Goal: Transaction & Acquisition: Purchase product/service

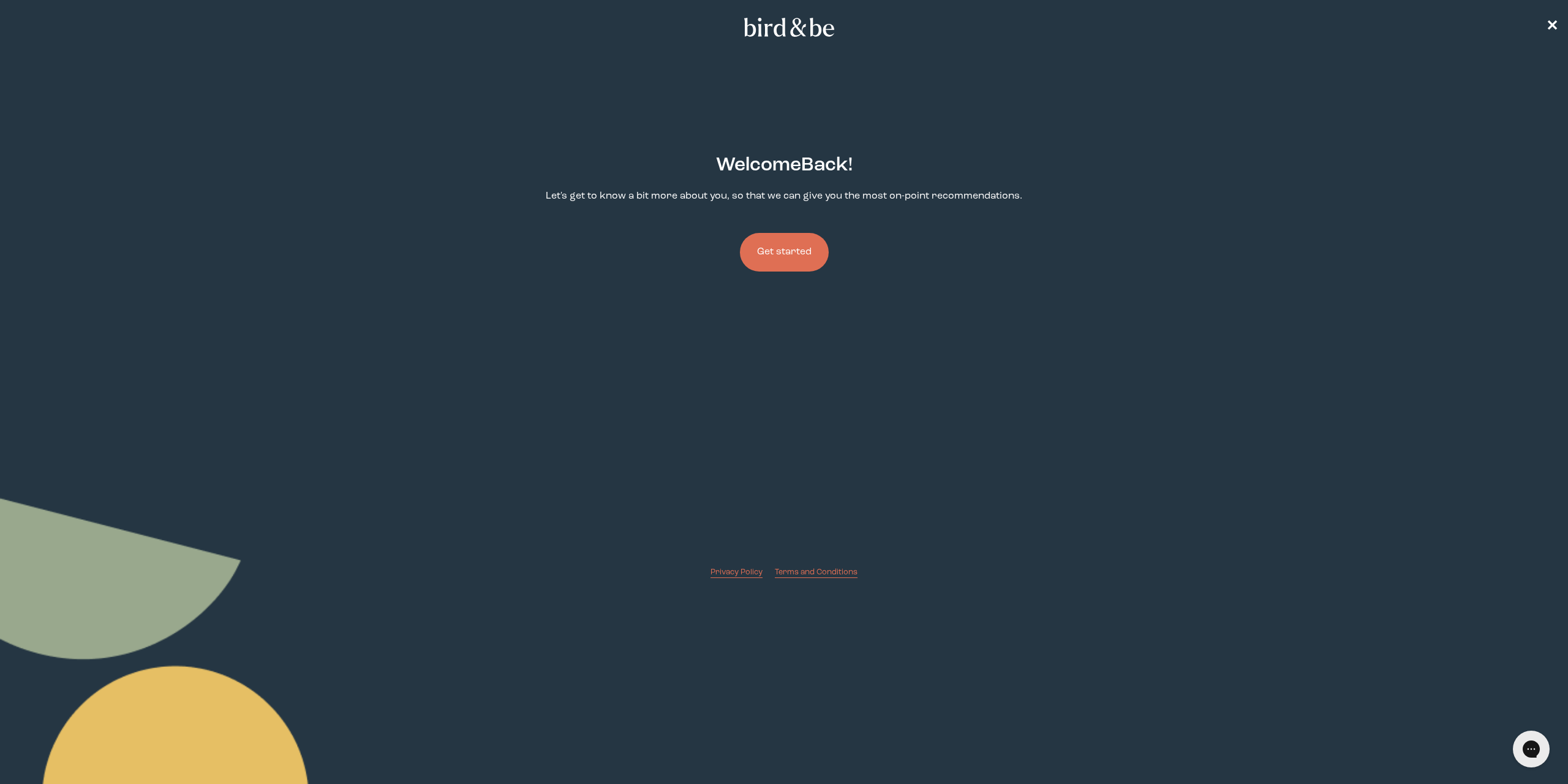
click at [804, 246] on button "Get started" at bounding box center [784, 252] width 89 height 38
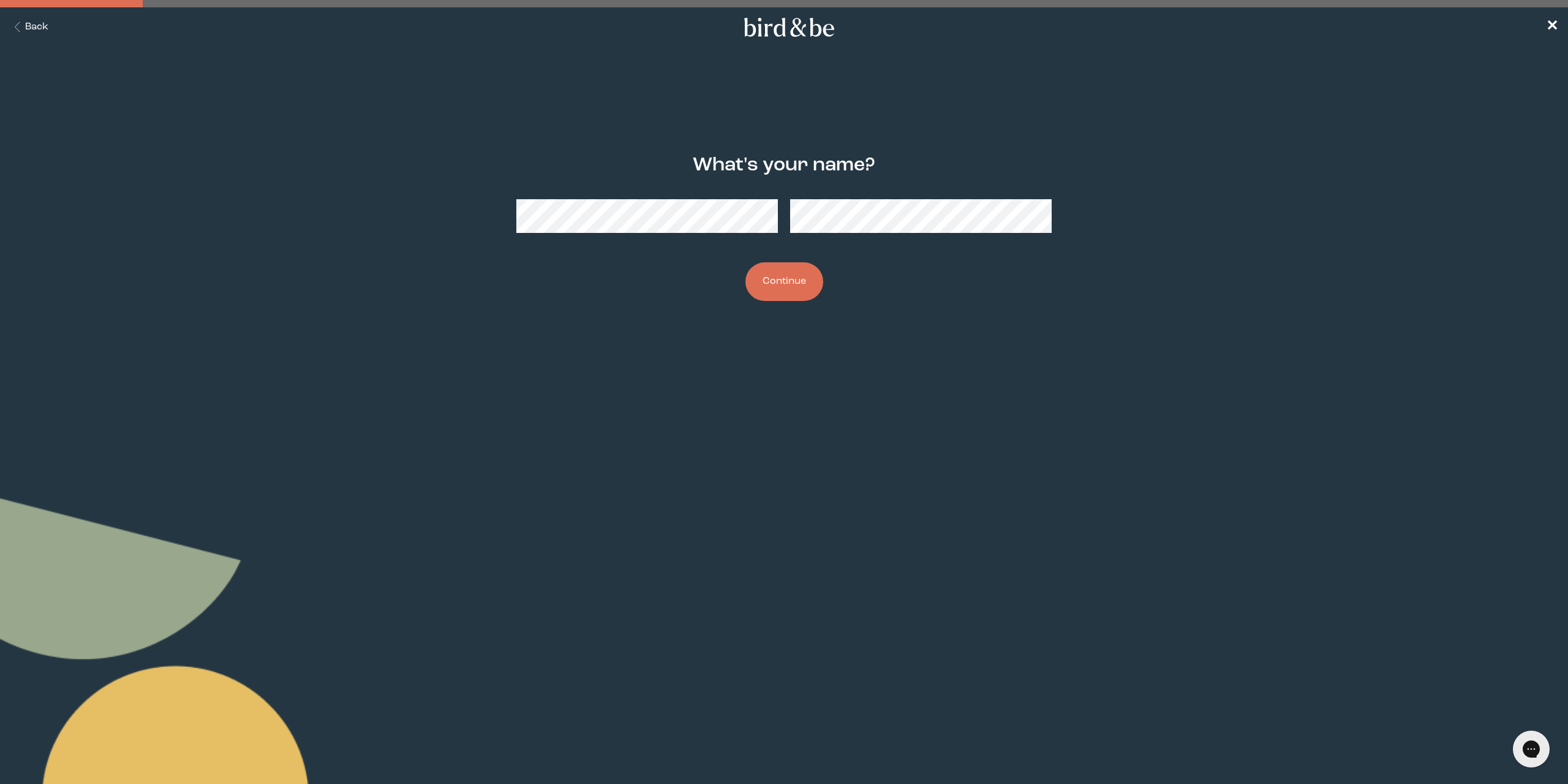
click at [772, 279] on button "Continue" at bounding box center [784, 281] width 78 height 38
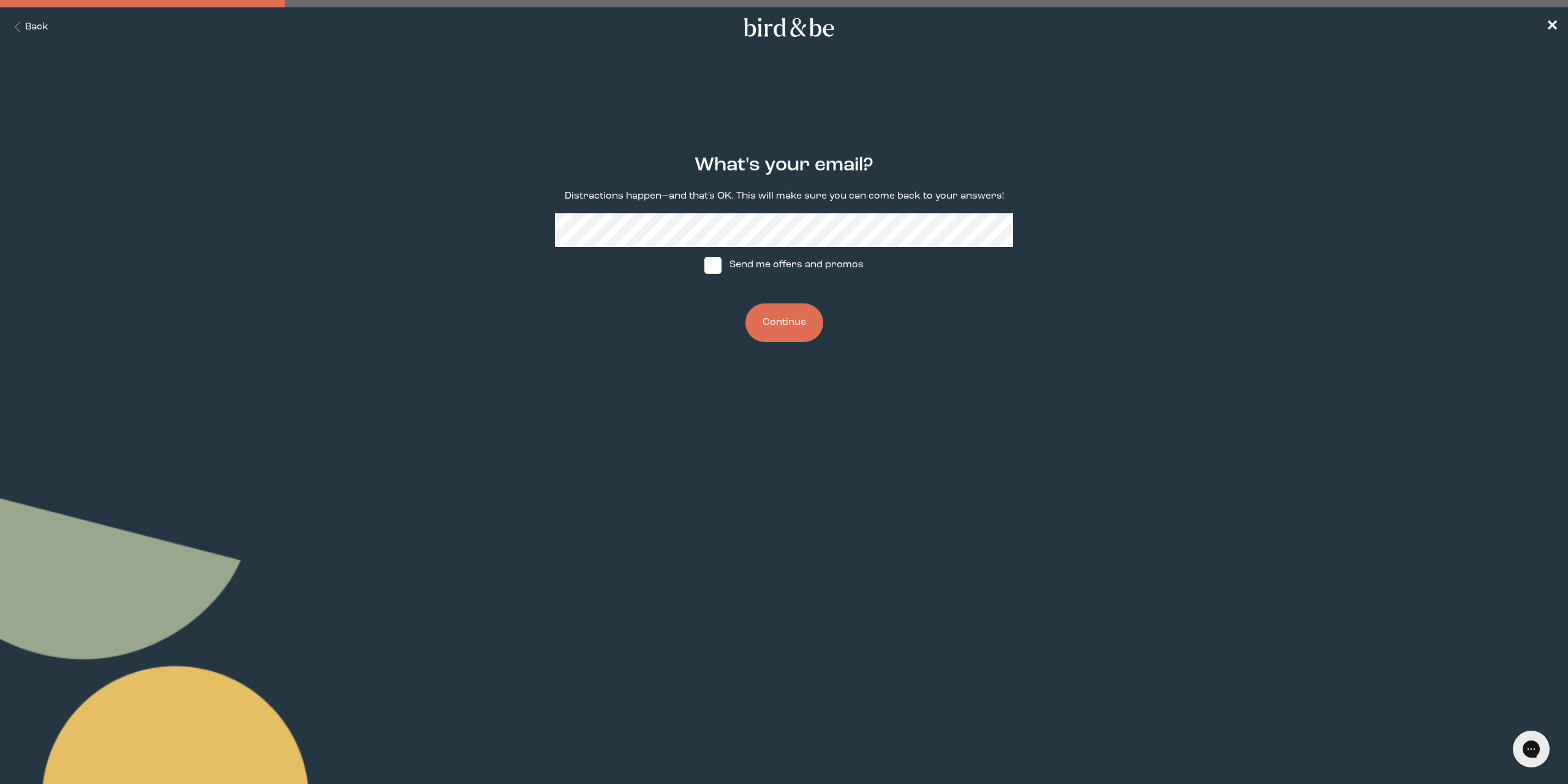
click at [778, 329] on button "Continue" at bounding box center [784, 322] width 78 height 38
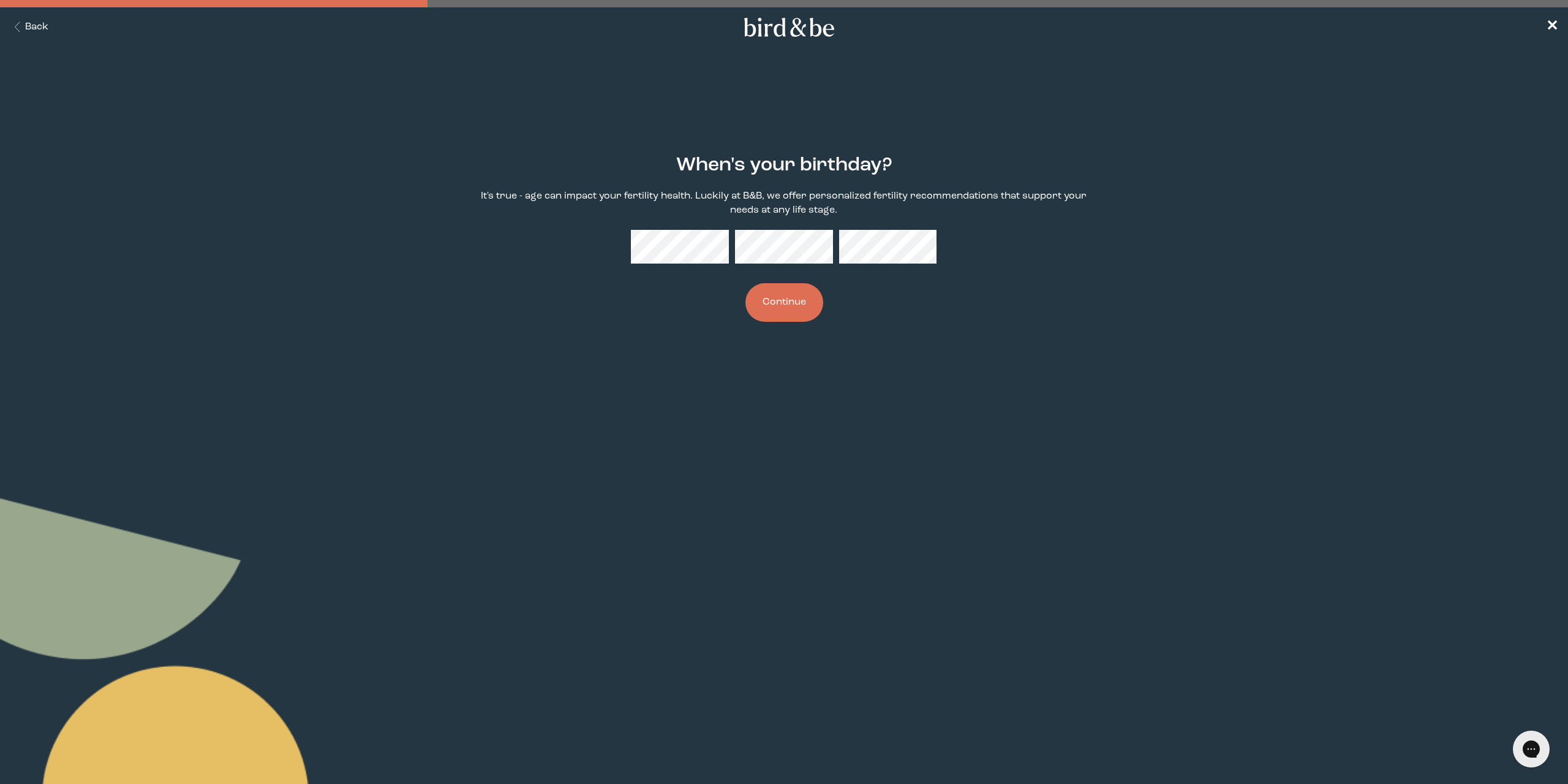
click at [788, 307] on button "Continue" at bounding box center [784, 302] width 78 height 38
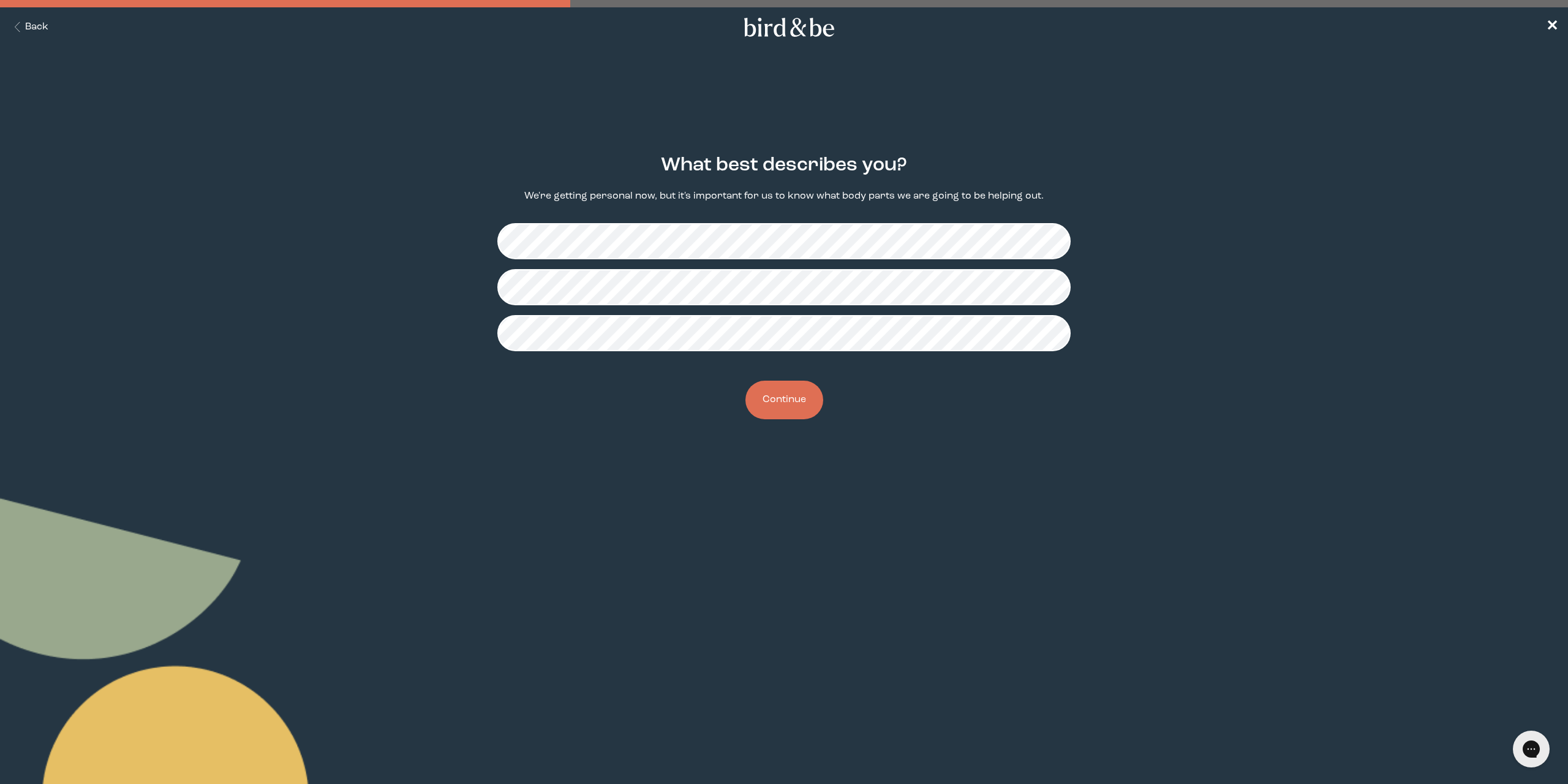
click at [792, 415] on button "Continue" at bounding box center [784, 400] width 78 height 38
click at [807, 394] on button "Continue" at bounding box center [784, 400] width 78 height 38
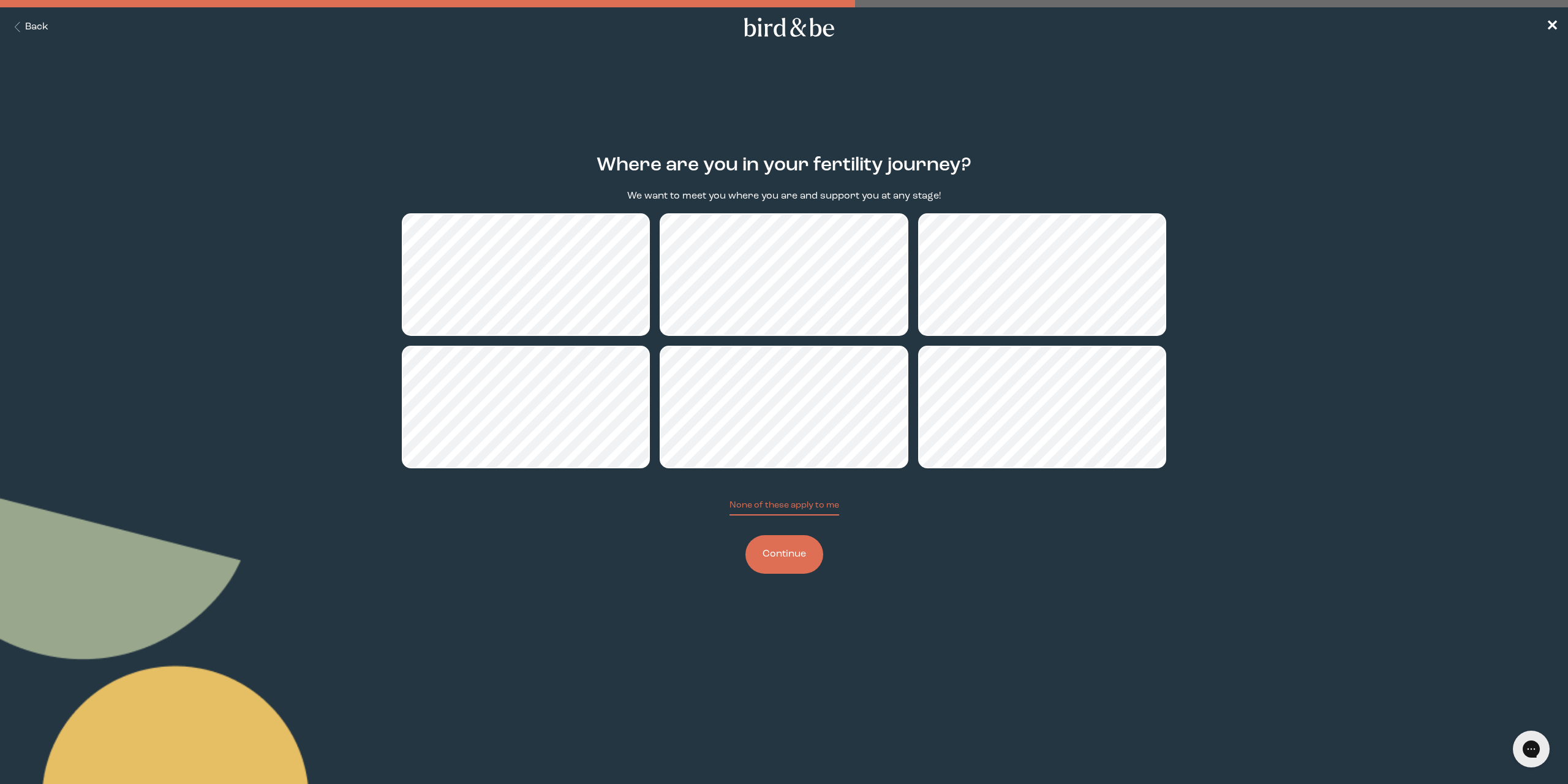
click at [779, 553] on button "Continue" at bounding box center [784, 554] width 78 height 38
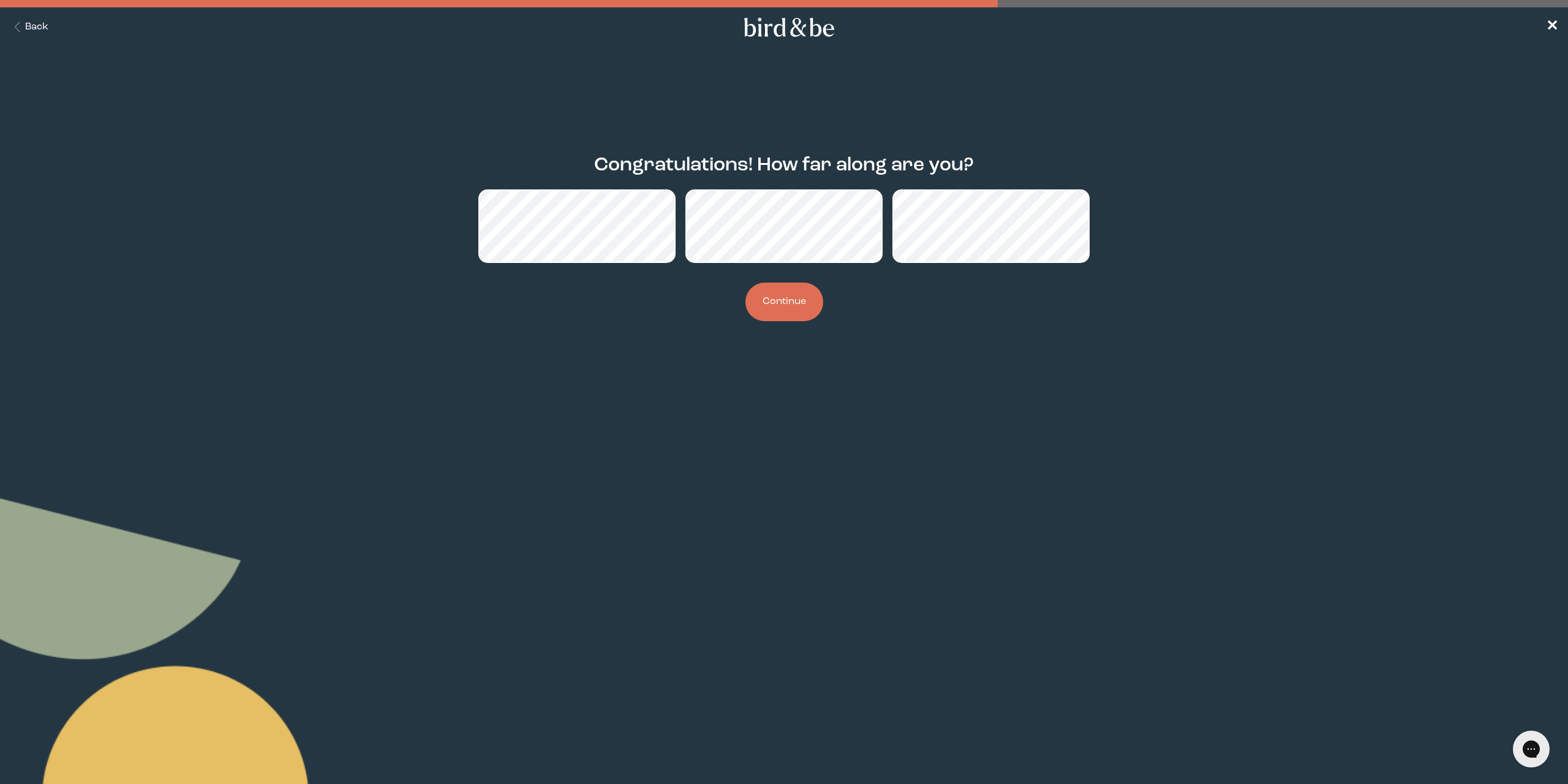
click at [772, 301] on button "Continue" at bounding box center [784, 301] width 78 height 38
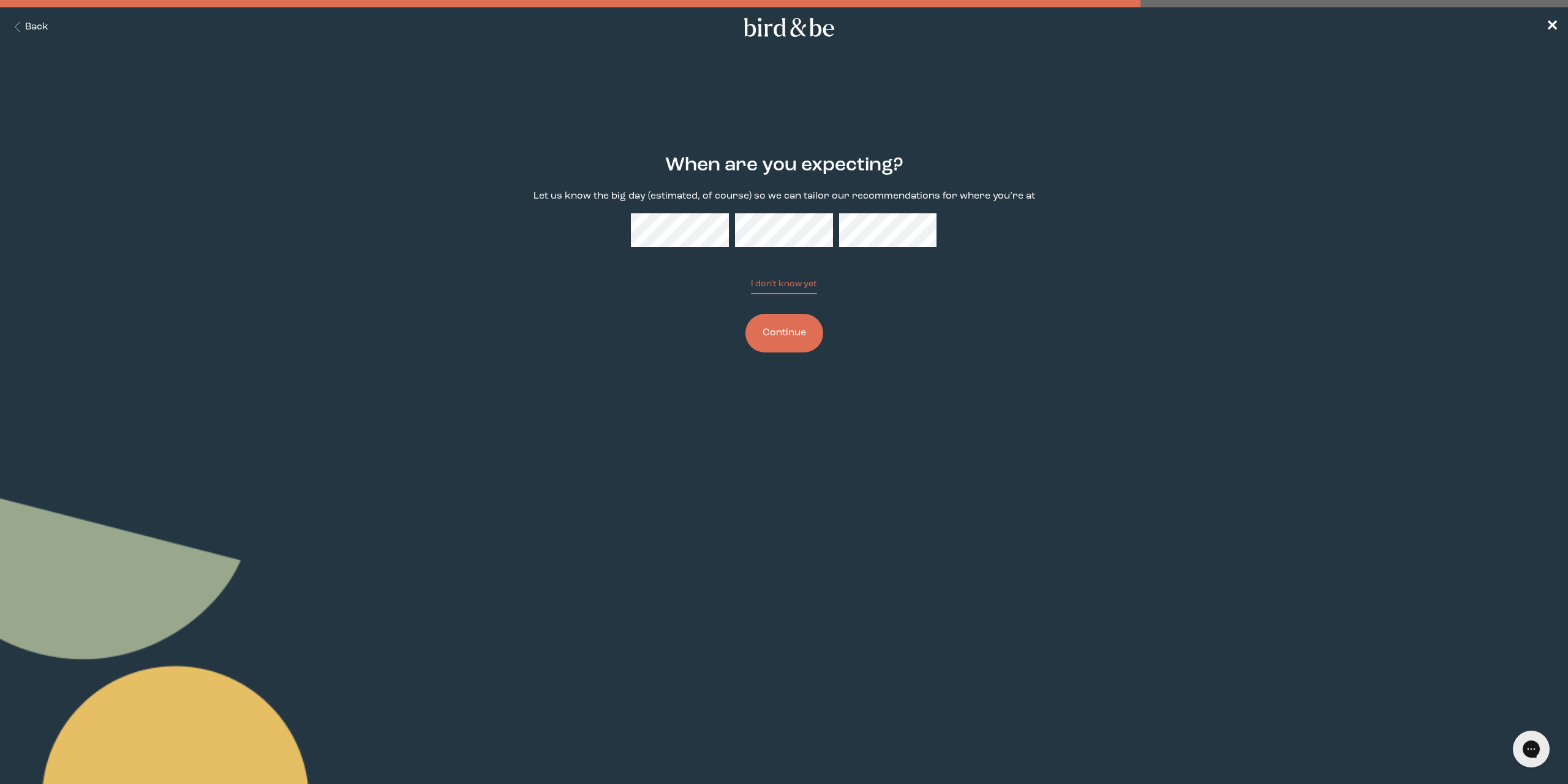
click at [785, 343] on button "Continue" at bounding box center [784, 332] width 78 height 38
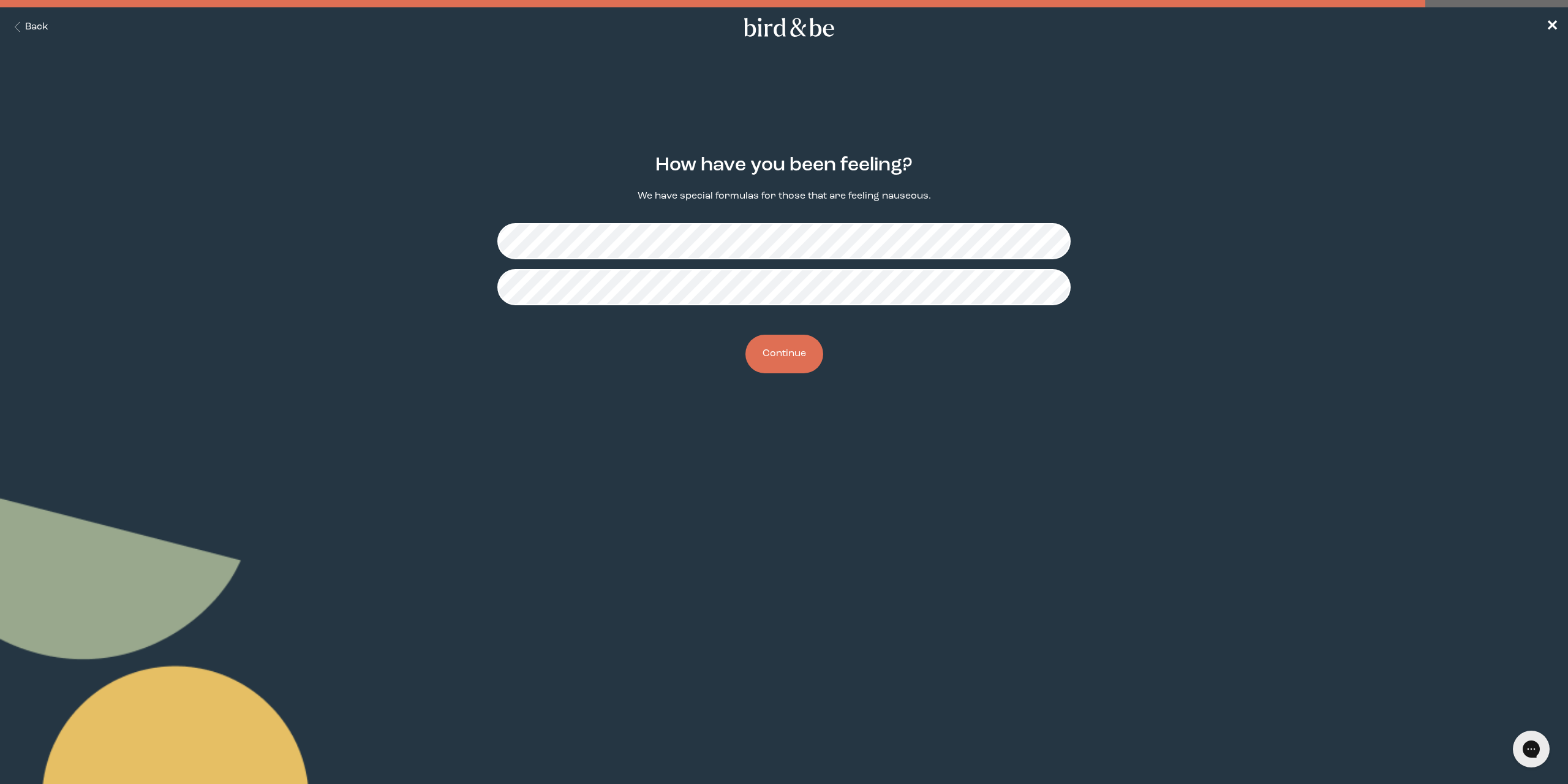
click at [775, 357] on button "Continue" at bounding box center [784, 354] width 78 height 38
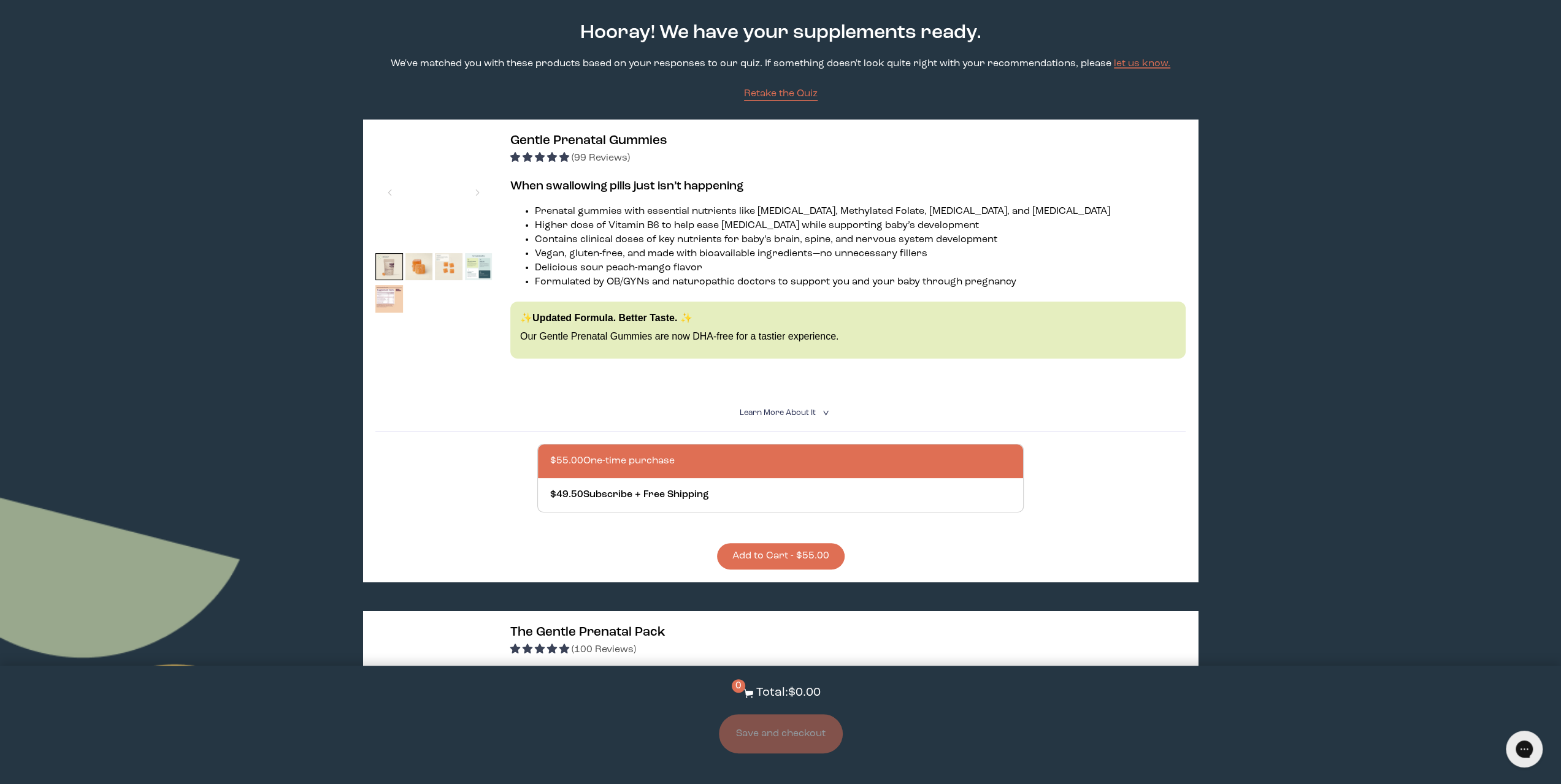
scroll to position [123, 0]
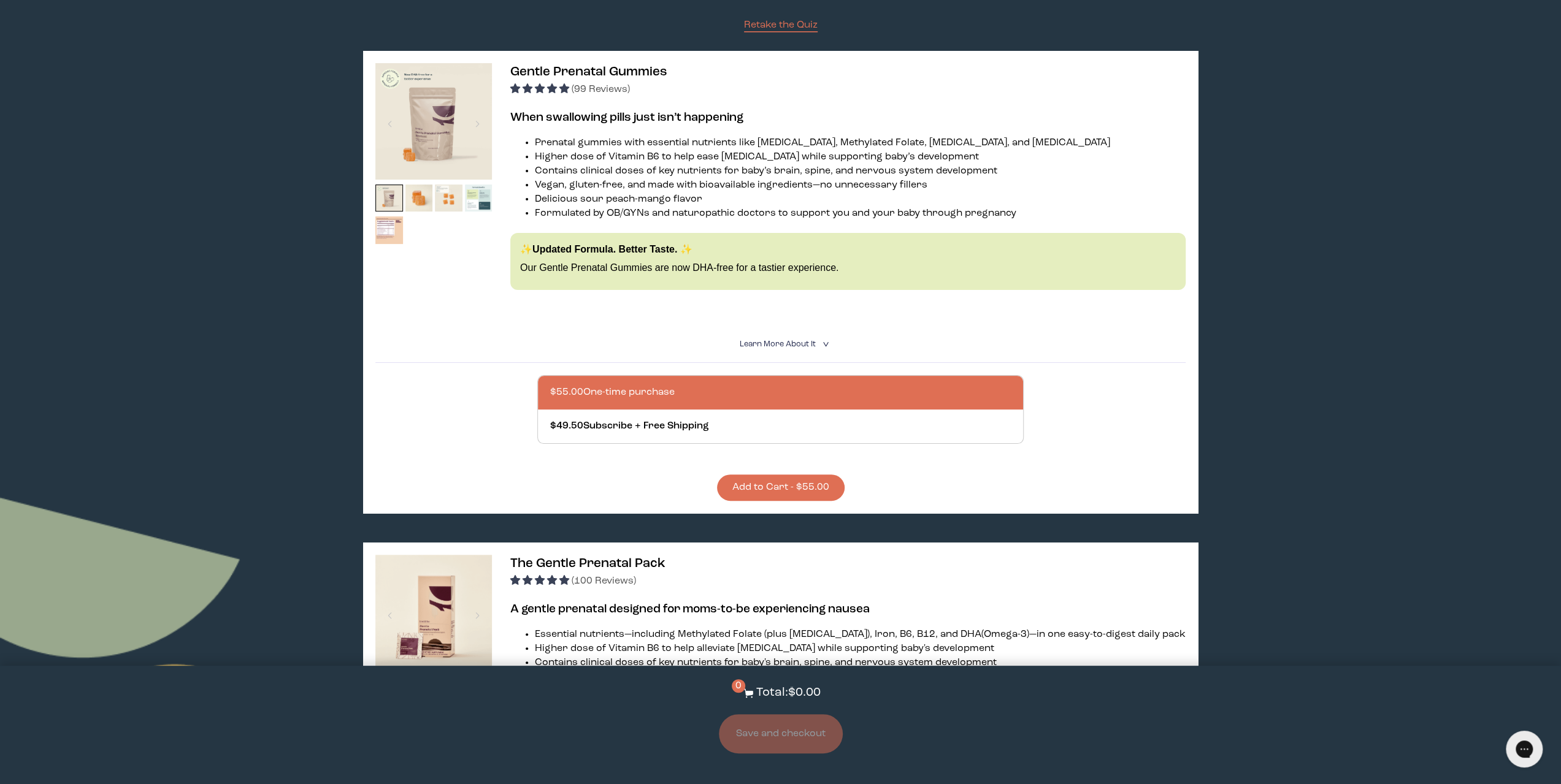
click at [789, 485] on button "Add to Cart - $55.00" at bounding box center [780, 488] width 127 height 26
click at [688, 427] on div at bounding box center [793, 425] width 485 height 33
click at [550, 419] on input "$49.50 Subscribe + Free Shipping" at bounding box center [549, 418] width 1 height 1
radio input "true"
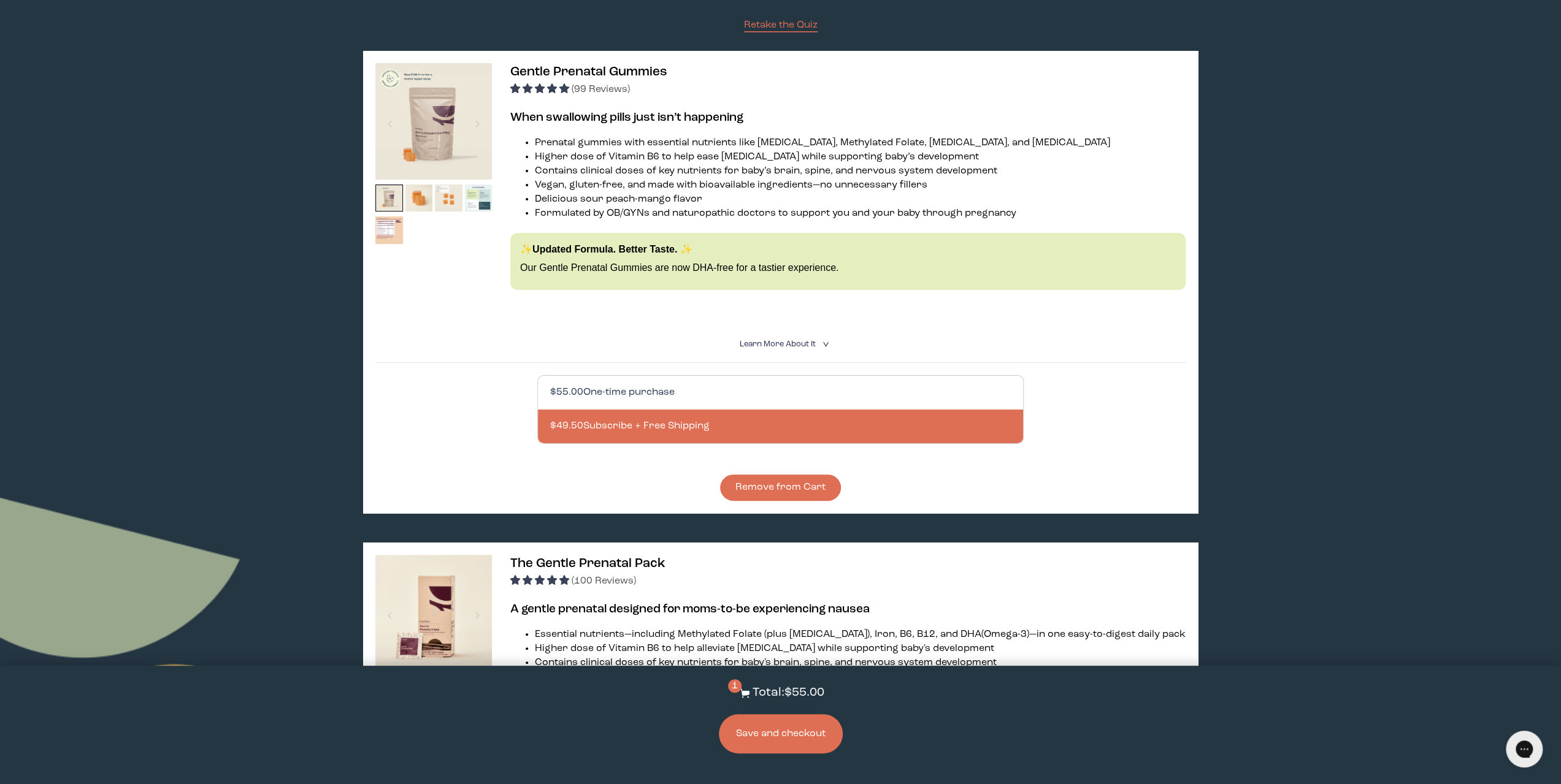
click at [761, 392] on div at bounding box center [793, 392] width 485 height 33
click at [550, 385] on input "$55.00 One-time purchase" at bounding box center [549, 385] width 1 height 1
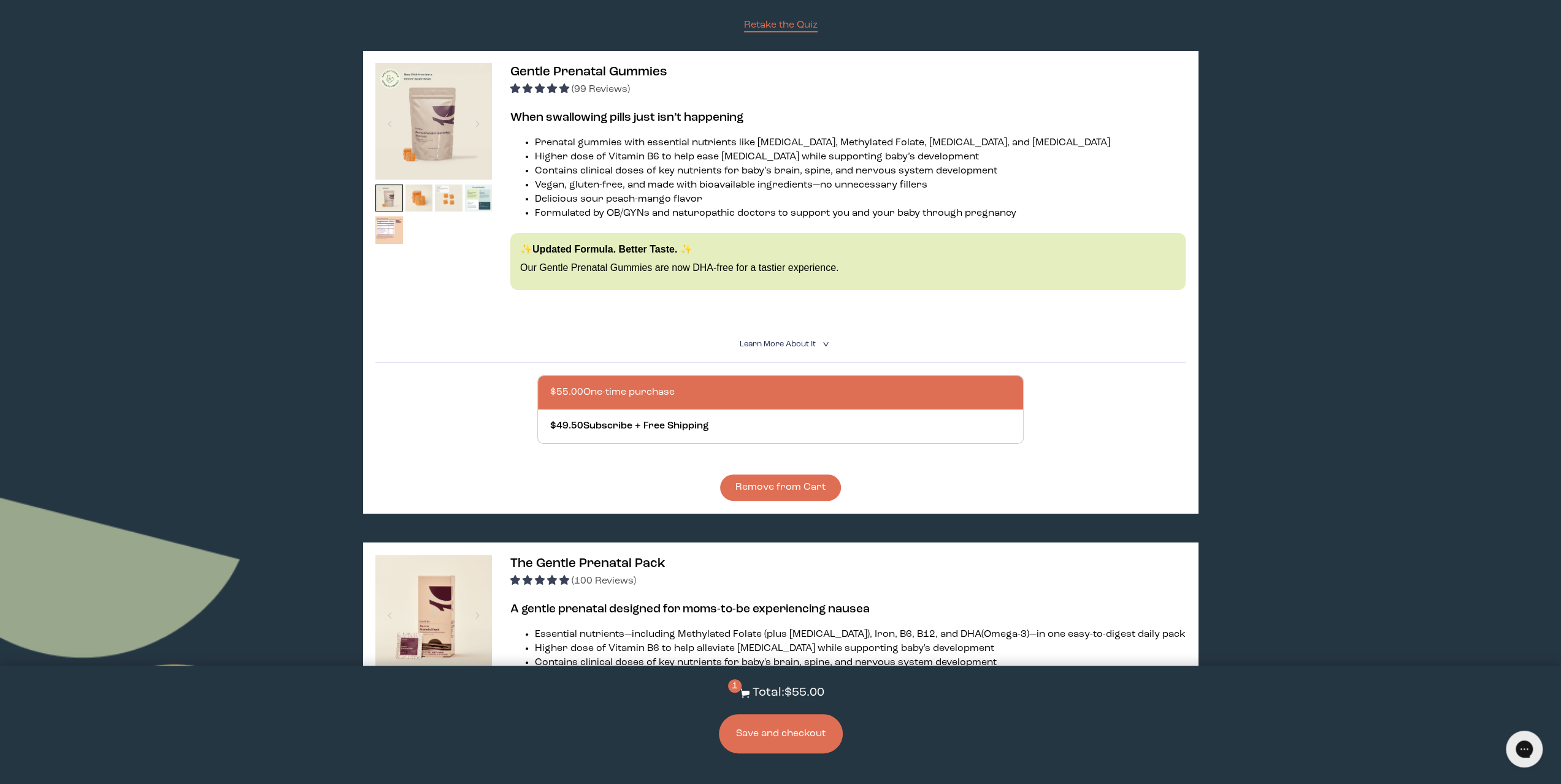
click at [777, 486] on button "Remove from Cart" at bounding box center [780, 488] width 120 height 26
click at [701, 421] on div at bounding box center [793, 425] width 485 height 33
click at [550, 419] on input "$49.50 Subscribe + Free Shipping" at bounding box center [549, 418] width 1 height 1
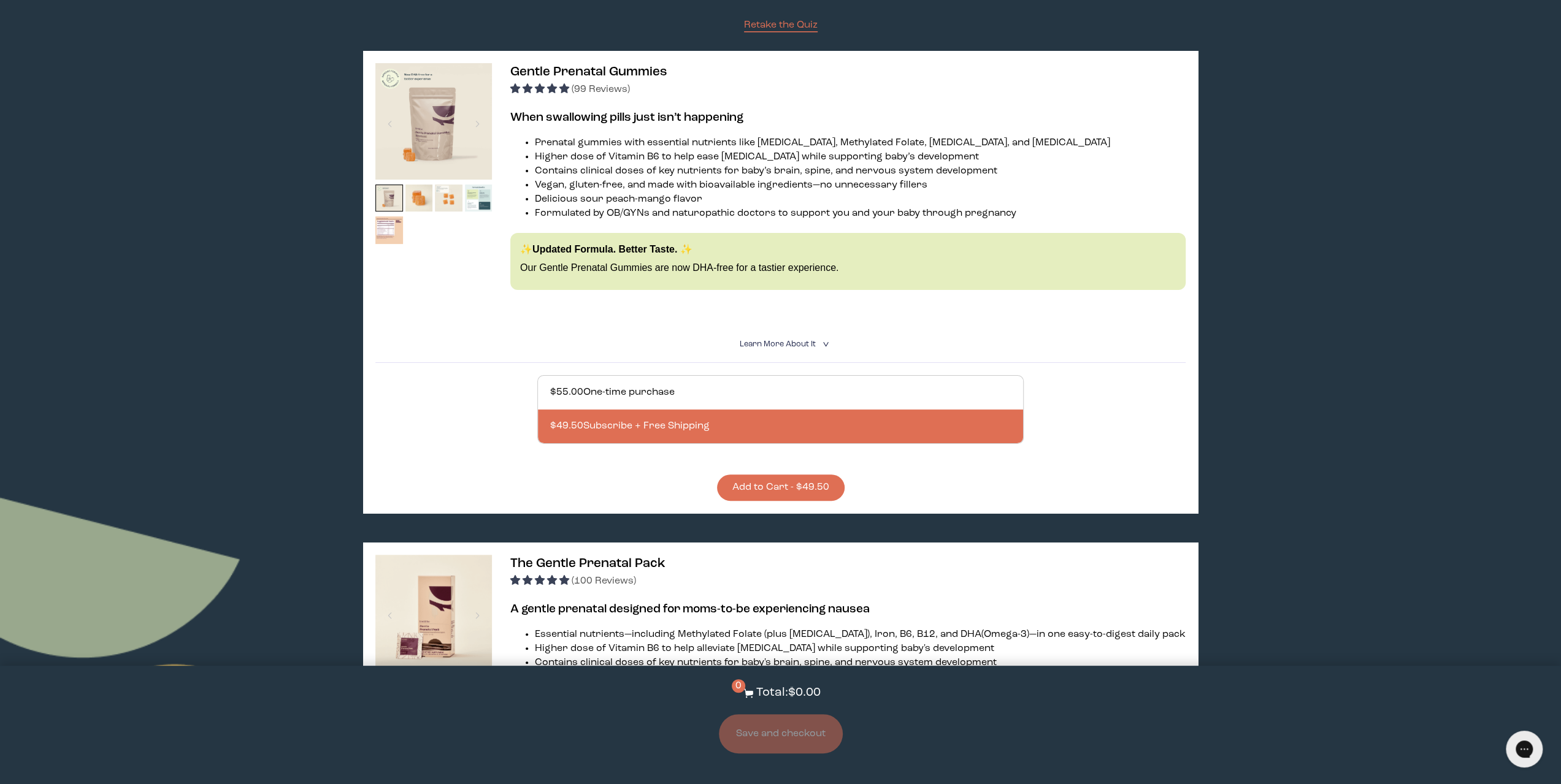
click at [770, 488] on button "Add to Cart - $49.50" at bounding box center [780, 488] width 127 height 26
click at [795, 736] on button "Save and checkout" at bounding box center [780, 734] width 124 height 39
